Goal: Task Accomplishment & Management: Use online tool/utility

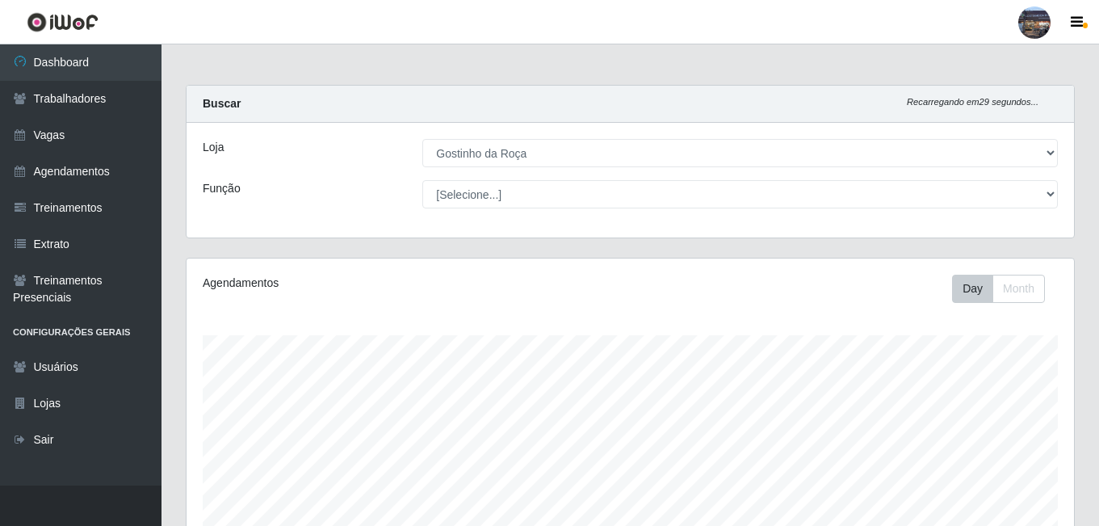
select select "303"
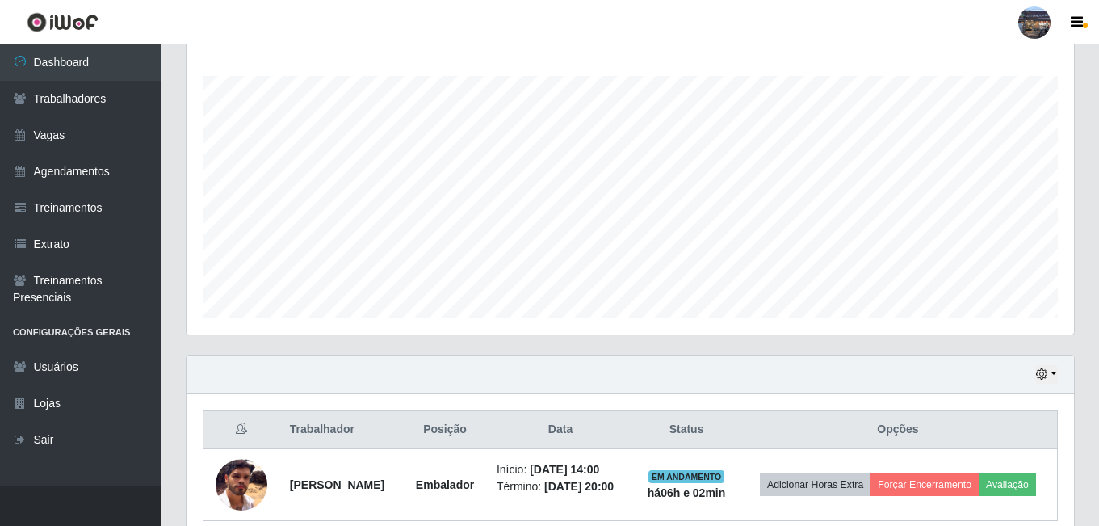
scroll to position [335, 887]
drag, startPoint x: 1093, startPoint y: 68, endPoint x: 1088, endPoint y: 173, distance: 105.1
click at [1086, 190] on div "Carregando... Buscar Recarregando em 19 segundos... Loja [Selecione...] Gostinh…" at bounding box center [629, 192] width 937 height 732
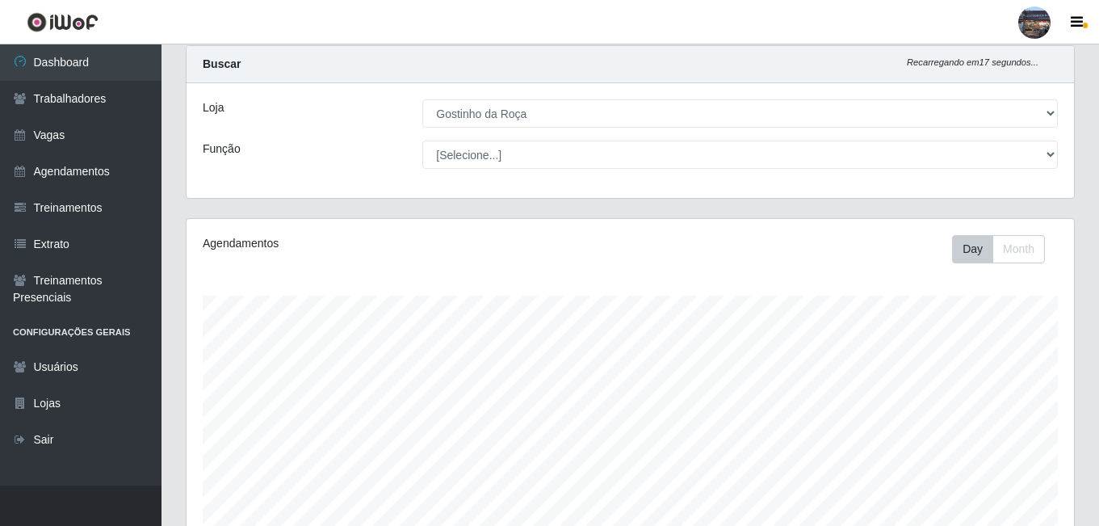
scroll to position [0, 0]
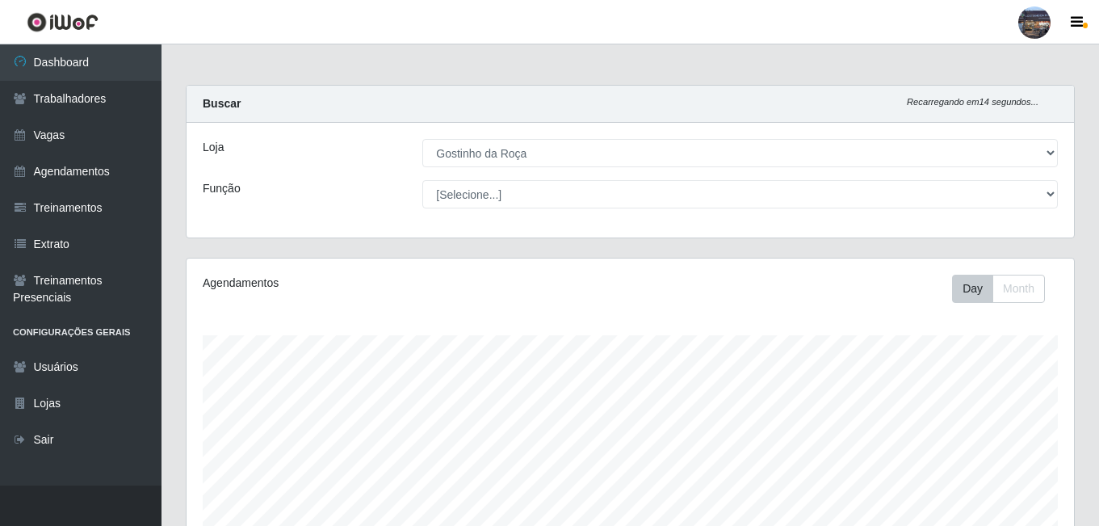
drag, startPoint x: 1097, startPoint y: 73, endPoint x: 1101, endPoint y: -10, distance: 82.5
click at [1098, 0] on html "Perfil Alterar Senha Sair Dashboard Trabalhadores Vagas Agendamentos Treinament…" at bounding box center [549, 428] width 1099 height 857
drag, startPoint x: 1098, startPoint y: 90, endPoint x: 1102, endPoint y: -38, distance: 127.6
click at [1098, 0] on html "Perfil Alterar Senha Sair Dashboard Trabalhadores Vagas Agendamentos Treinament…" at bounding box center [549, 428] width 1099 height 857
drag, startPoint x: 1096, startPoint y: 56, endPoint x: 1067, endPoint y: 161, distance: 109.5
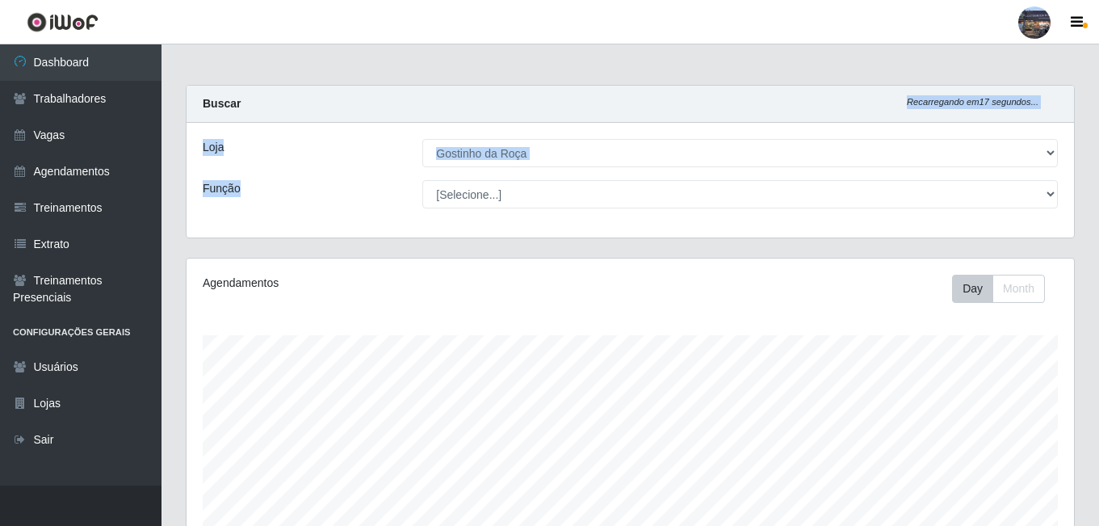
click at [1063, 179] on main "Carregando... Buscar Recarregando em 17 segundos... Loja [Selecione...] Gostinh…" at bounding box center [629, 430] width 937 height 772
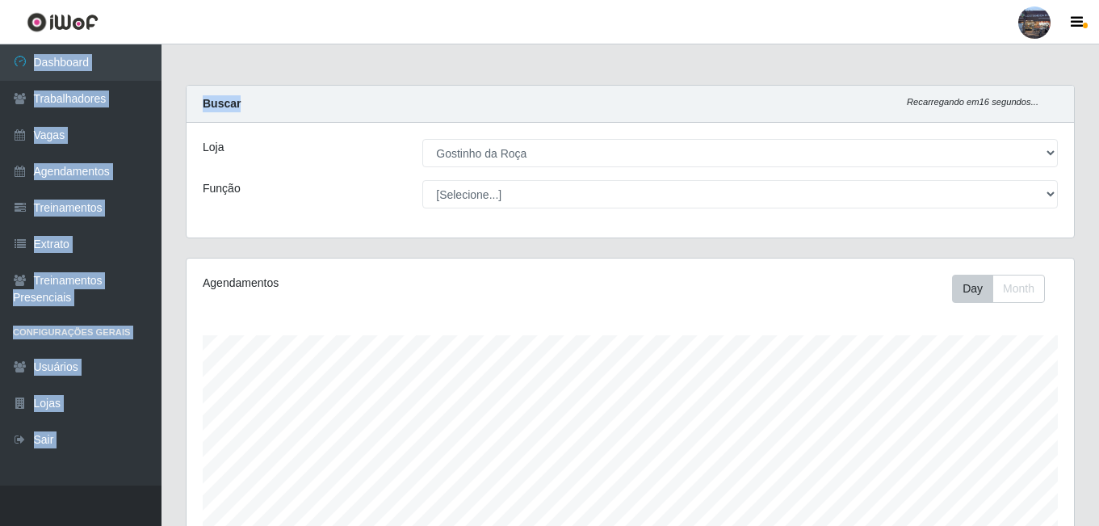
drag, startPoint x: 1098, startPoint y: 51, endPoint x: 1093, endPoint y: 91, distance: 40.7
click at [1094, 90] on div "Perfil Alterar Senha Sair Dashboard Trabalhadores Vagas Agendamentos Treinament…" at bounding box center [549, 428] width 1099 height 857
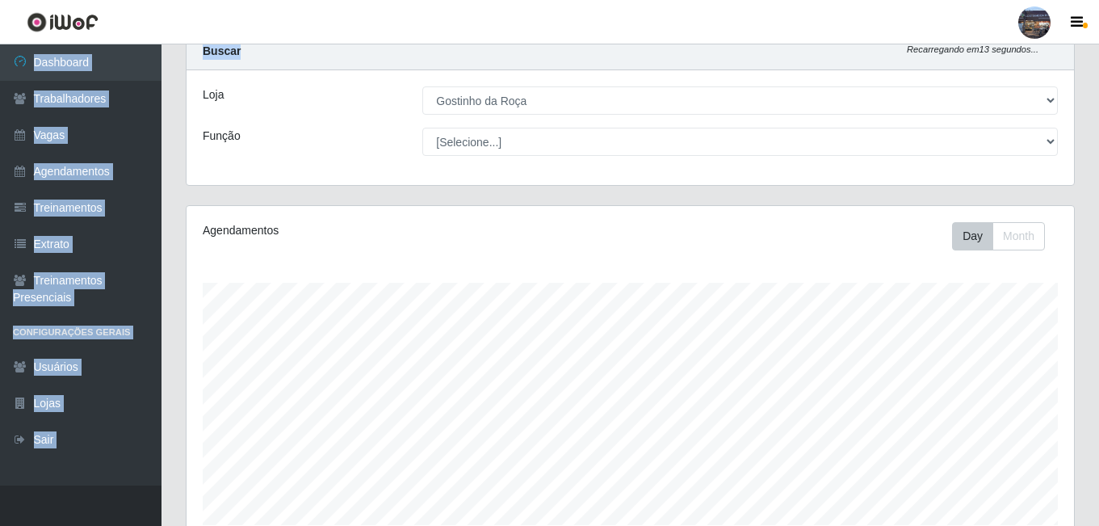
scroll to position [81, 0]
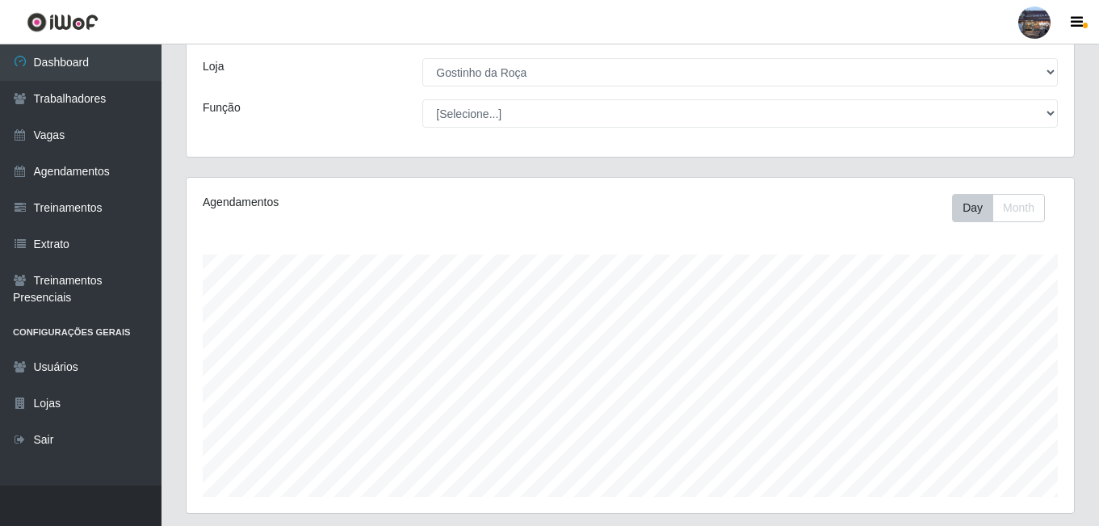
drag, startPoint x: 1098, startPoint y: 49, endPoint x: 1102, endPoint y: 31, distance: 18.2
click at [1098, 31] on html "Perfil Alterar Senha Sair Dashboard Trabalhadores Vagas Agendamentos Treinament…" at bounding box center [549, 347] width 1099 height 857
drag, startPoint x: 1098, startPoint y: 503, endPoint x: 1102, endPoint y: 434, distance: 69.6
click at [1098, 434] on html "Perfil Alterar Senha Sair Dashboard Trabalhadores Vagas Agendamentos Treinament…" at bounding box center [549, 347] width 1099 height 857
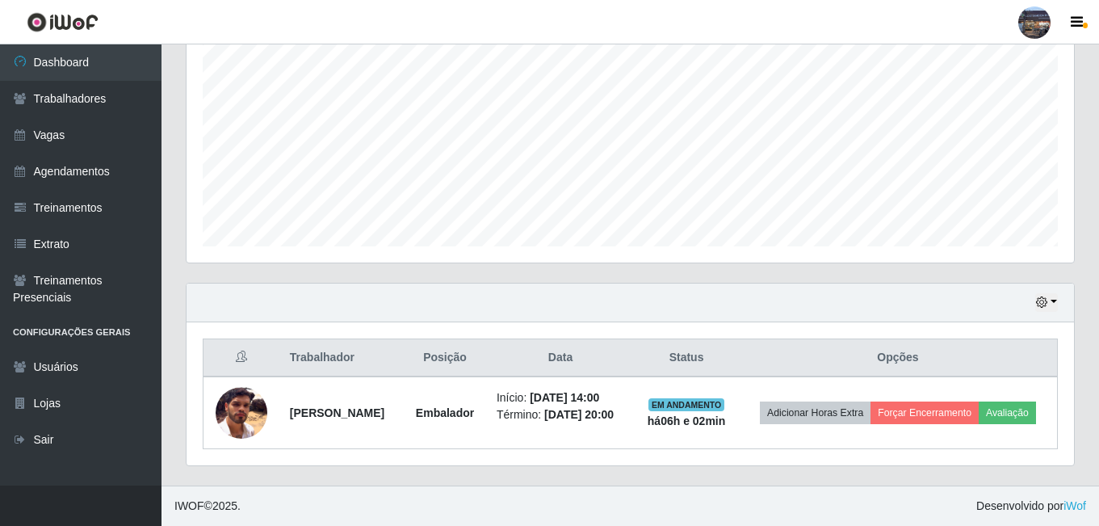
scroll to position [343, 0]
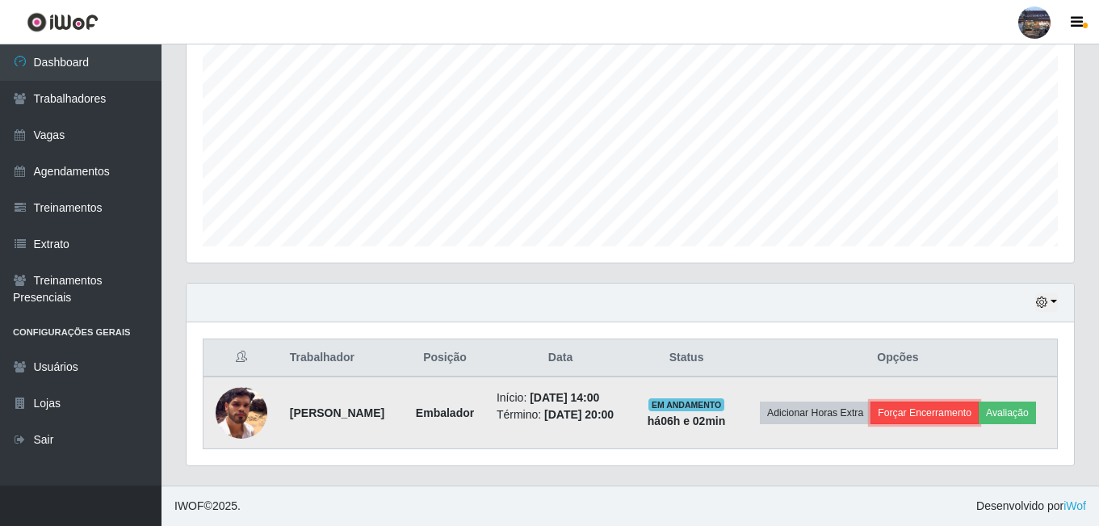
click at [967, 401] on button "Forçar Encerramento" at bounding box center [924, 412] width 108 height 23
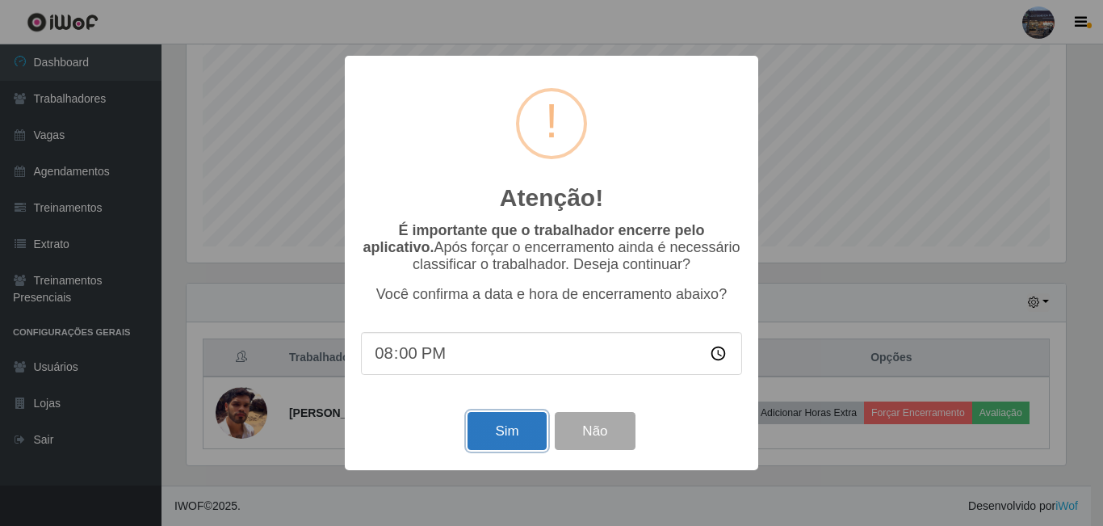
click at [500, 434] on button "Sim" at bounding box center [507, 431] width 78 height 38
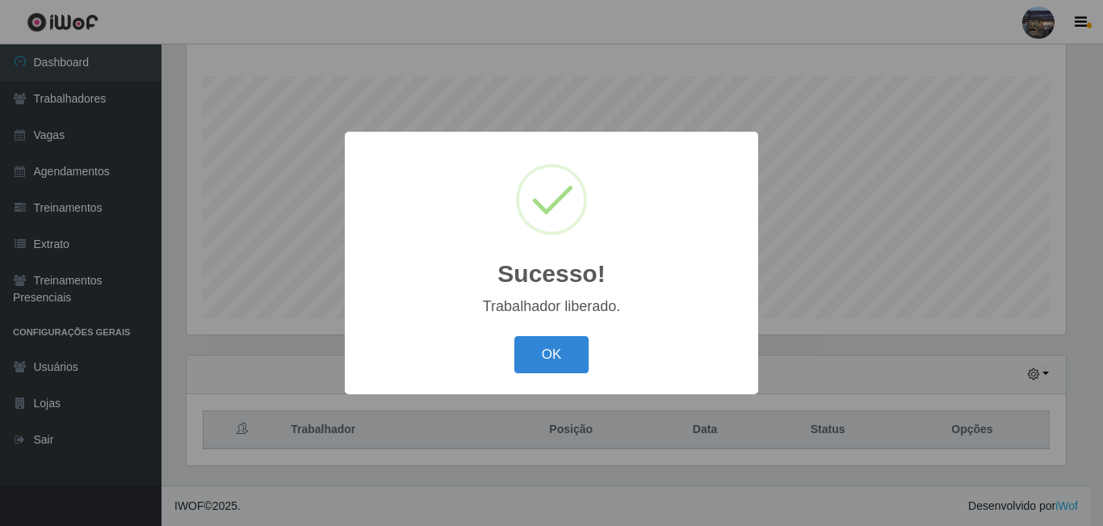
click at [554, 336] on div "OK Cancel" at bounding box center [551, 354] width 381 height 46
click at [534, 344] on button "OK" at bounding box center [551, 355] width 75 height 38
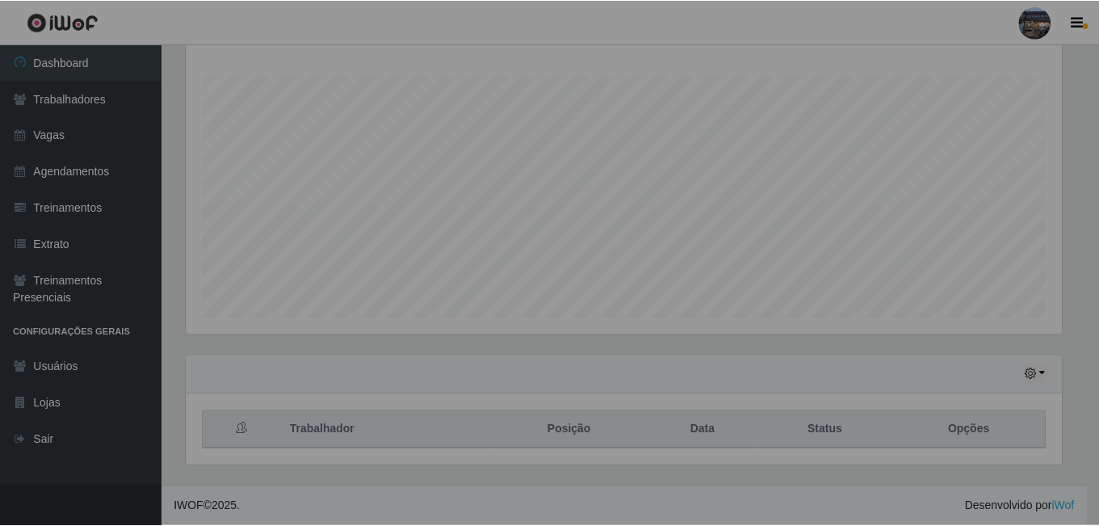
scroll to position [335, 887]
